Goal: Information Seeking & Learning: Learn about a topic

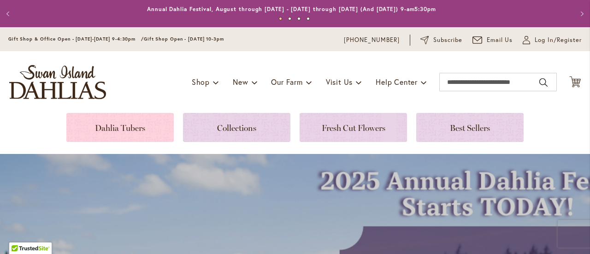
click at [124, 121] on link at bounding box center [119, 127] width 107 height 29
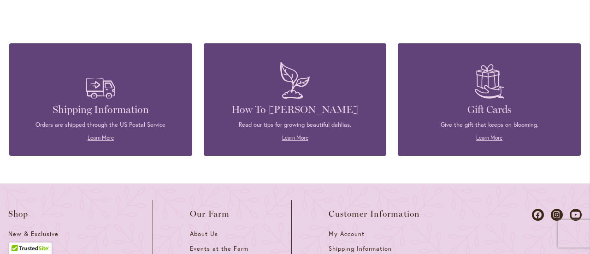
scroll to position [1050, 0]
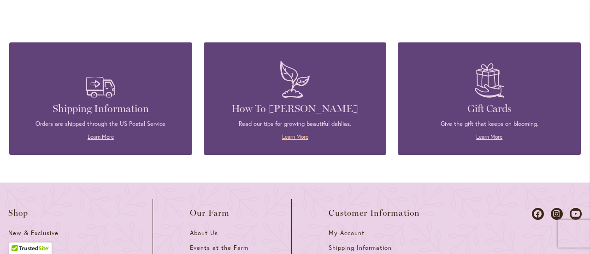
click at [298, 133] on link "Learn More" at bounding box center [295, 136] width 26 height 7
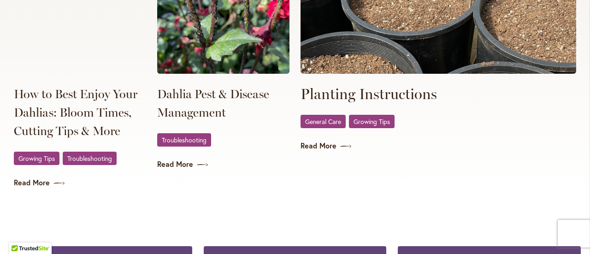
scroll to position [1824, 0]
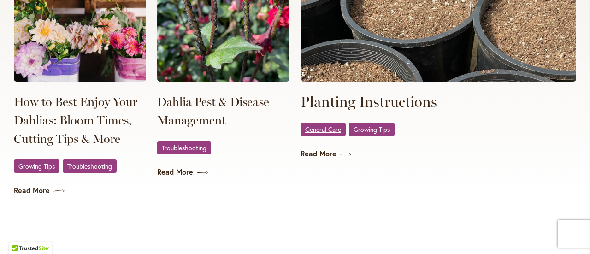
click at [329, 128] on span "General Care" at bounding box center [323, 129] width 36 height 6
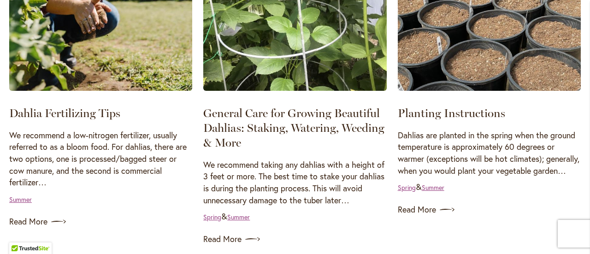
scroll to position [518, 0]
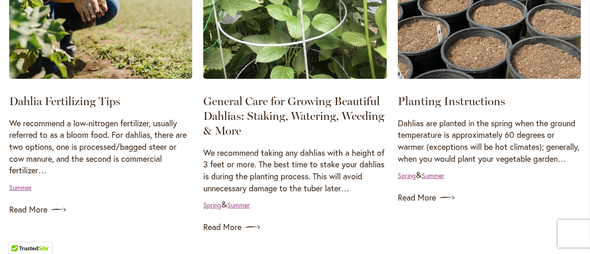
click at [16, 193] on div "Growing Tips & General Care Dahlia Fertilizing Tips We recommend a low-nitrogen…" at bounding box center [100, 91] width 183 height 254
click at [17, 187] on link "Summer" at bounding box center [20, 187] width 23 height 9
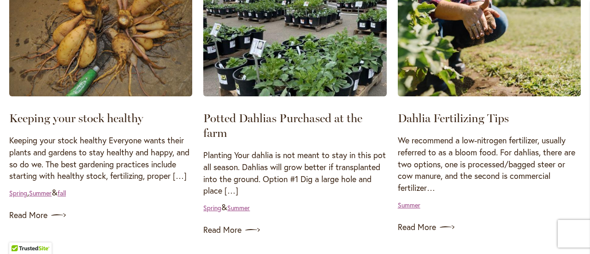
scroll to position [250, 0]
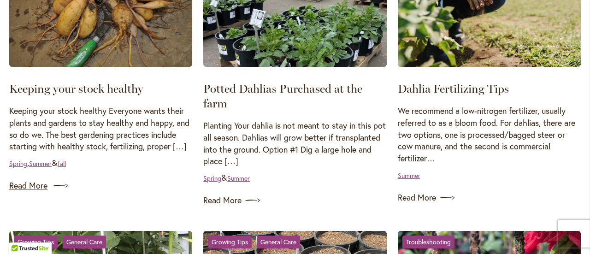
click at [28, 184] on link "Read More" at bounding box center [100, 186] width 183 height 15
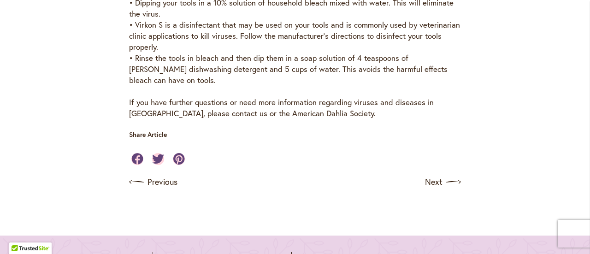
scroll to position [436, 0]
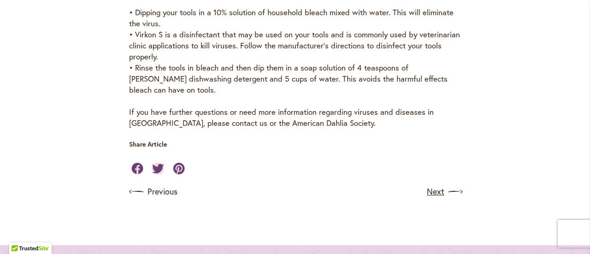
click at [432, 193] on link "Next" at bounding box center [444, 191] width 34 height 15
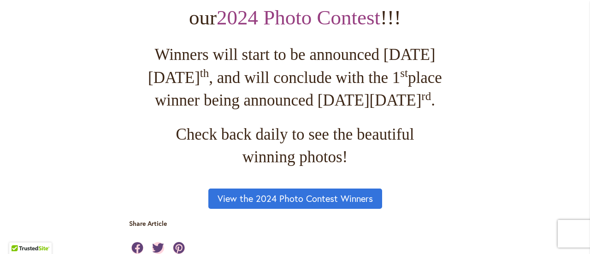
scroll to position [730, 0]
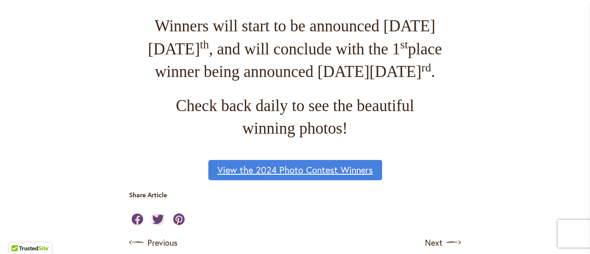
click at [332, 180] on link "View the 2024 Photo Contest Winners" at bounding box center [295, 170] width 174 height 20
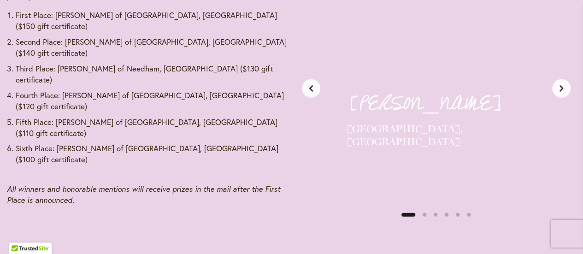
scroll to position [1181, 0]
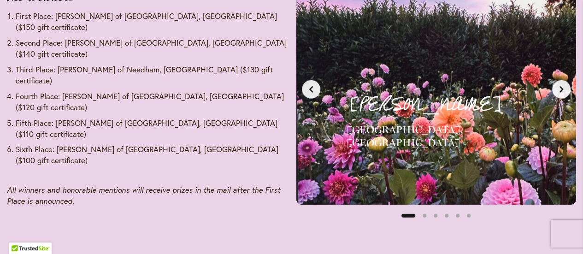
click at [561, 95] on button "Next slide" at bounding box center [562, 89] width 18 height 18
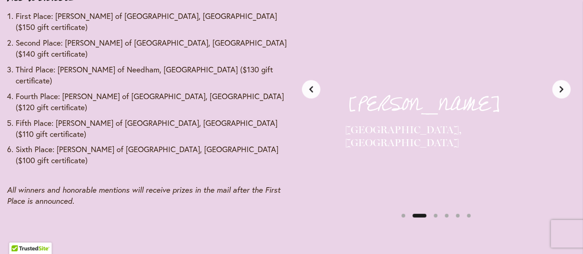
scroll to position [0, 298]
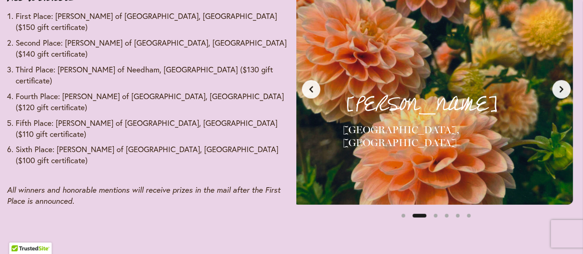
drag, startPoint x: 561, startPoint y: 95, endPoint x: 563, endPoint y: 90, distance: 5.0
click at [563, 90] on icon "Next slide" at bounding box center [561, 89] width 7 height 7
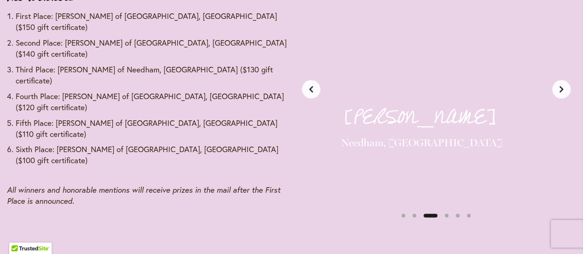
scroll to position [0, 595]
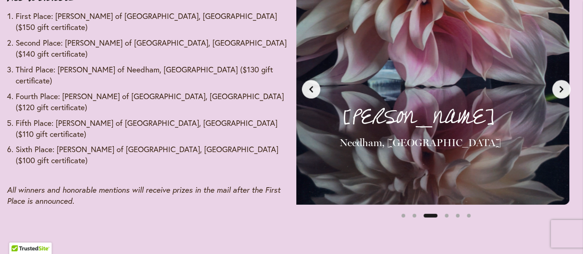
click at [563, 90] on icon "Next slide" at bounding box center [561, 89] width 7 height 7
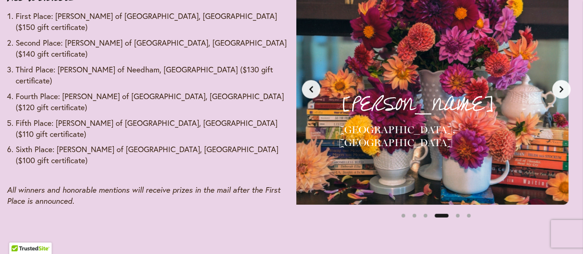
scroll to position [0, 893]
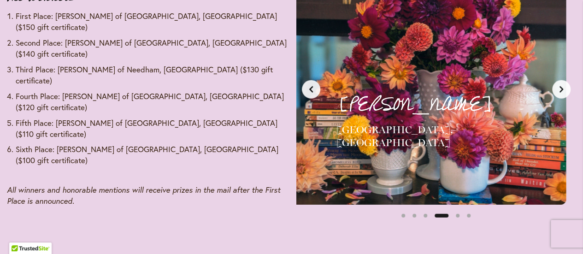
click at [563, 90] on icon "Next slide" at bounding box center [561, 89] width 7 height 7
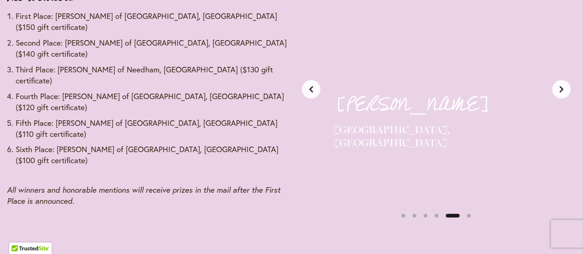
scroll to position [0, 1190]
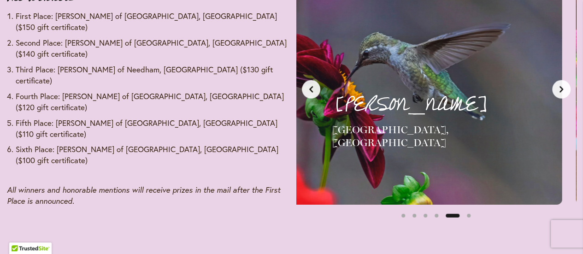
click at [563, 90] on icon "Next slide" at bounding box center [561, 89] width 7 height 7
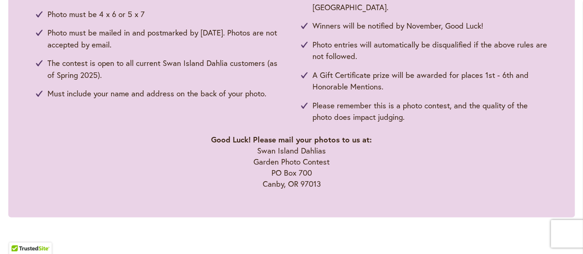
scroll to position [0, 0]
